Goal: Information Seeking & Learning: Learn about a topic

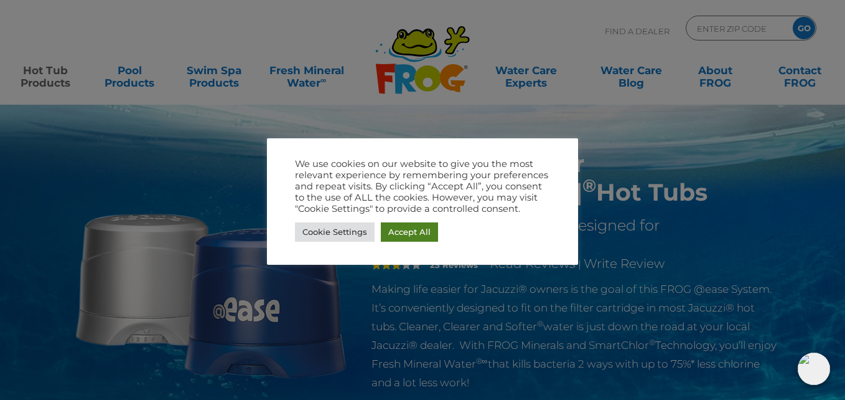
click at [410, 240] on link "Accept All" at bounding box center [409, 231] width 57 height 19
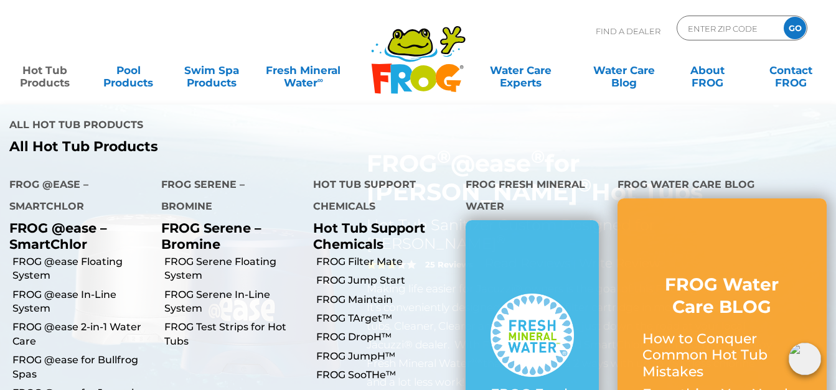
click at [53, 75] on link "Hot Tub Products" at bounding box center [44, 70] width 65 height 25
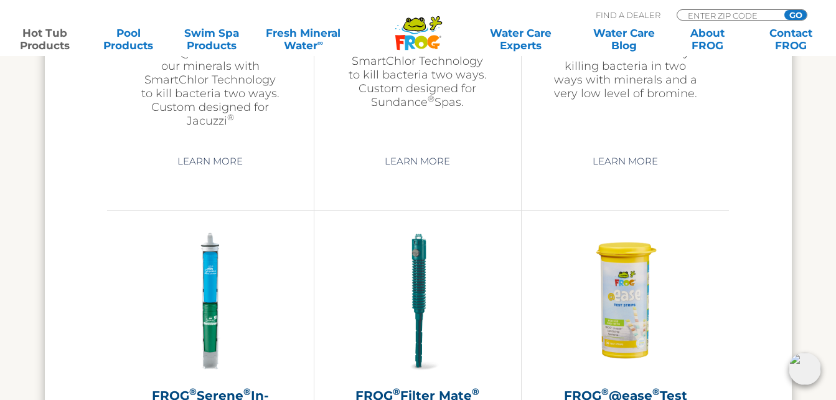
scroll to position [2303, 0]
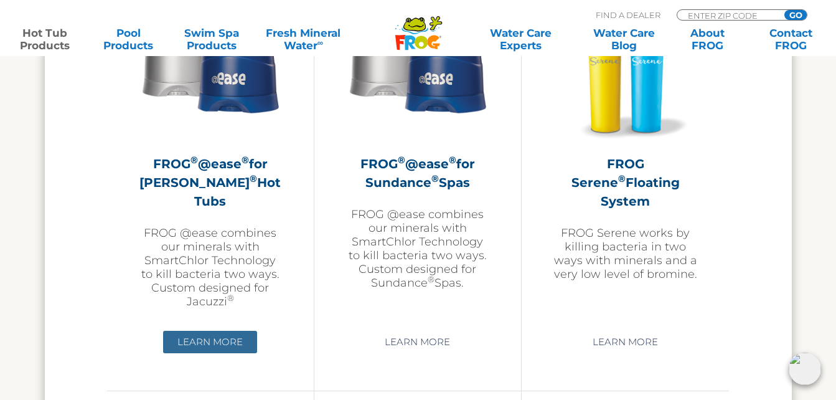
click at [207, 337] on link "Learn More" at bounding box center [210, 342] width 94 height 22
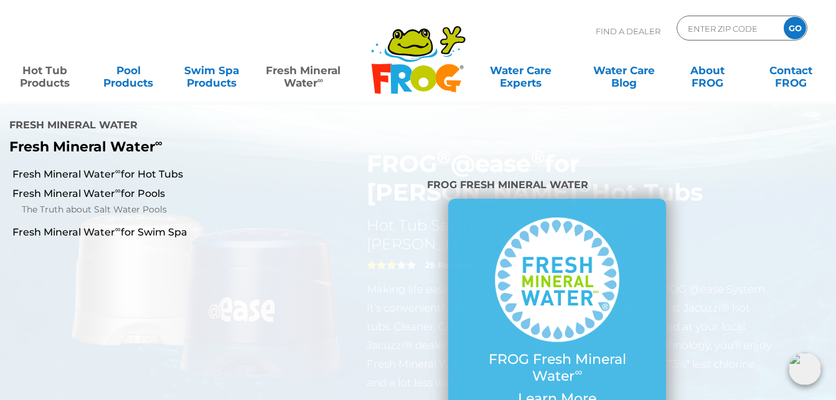
click at [303, 76] on link "Fresh Mineral Water ∞" at bounding box center [303, 70] width 81 height 25
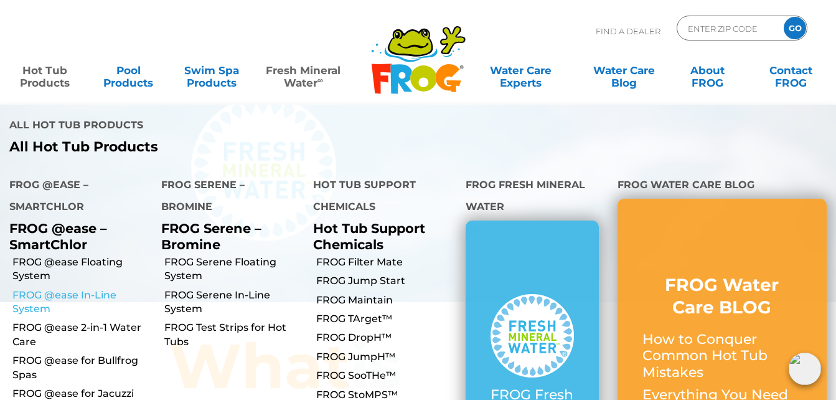
scroll to position [125, 0]
